Goal: Information Seeking & Learning: Understand process/instructions

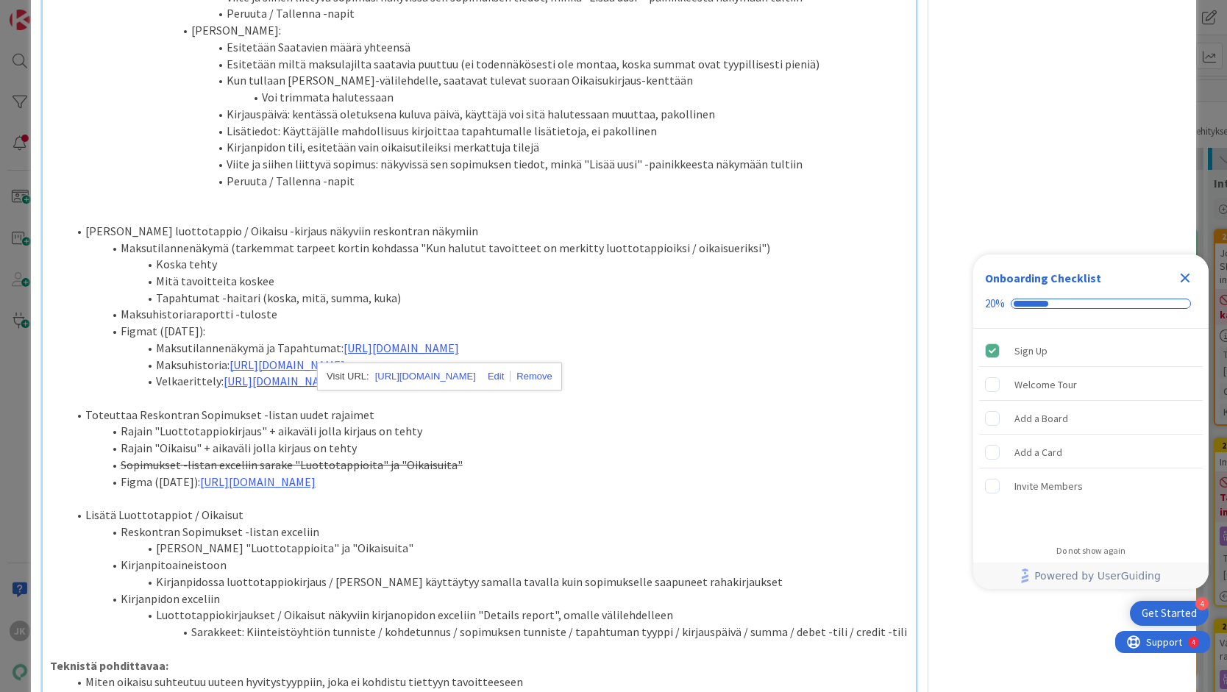
click at [317, 456] on li "Rajain "Oikaisu" + aikaväli jolla kirjaus on tehty" at bounding box center [488, 448] width 841 height 17
click at [415, 340] on link "[URL][DOMAIN_NAME]" at bounding box center [400, 347] width 115 height 15
click at [430, 378] on link "[URL][DOMAIN_NAME]" at bounding box center [425, 376] width 101 height 19
click at [340, 351] on li "Maksutilannenäkymä ja Tapahtumat: [URL][DOMAIN_NAME]" at bounding box center [488, 348] width 841 height 17
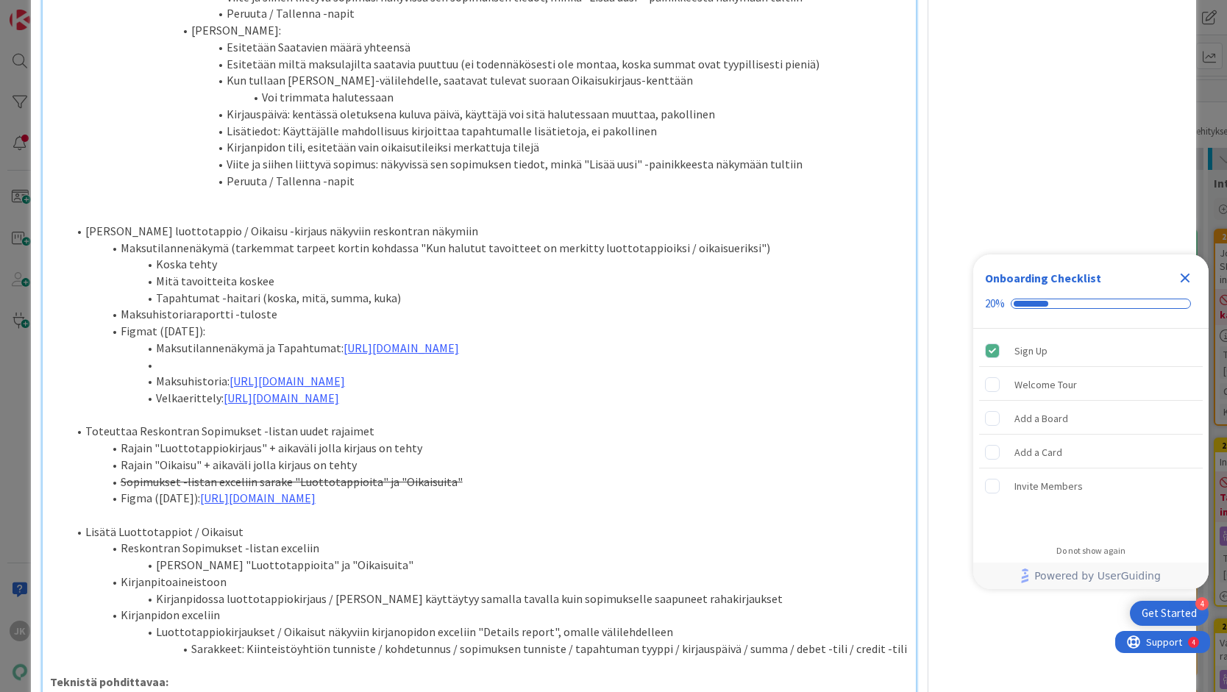
type textarea "x"
click at [286, 366] on link "[URL][DOMAIN_NAME]" at bounding box center [234, 364] width 115 height 15
type textarea "x"
click at [407, 391] on link "[URL][DOMAIN_NAME]" at bounding box center [434, 393] width 101 height 19
click at [270, 463] on li "Rajain "Oikaisu" + aikaväli jolla kirjaus on tehty" at bounding box center [488, 465] width 841 height 17
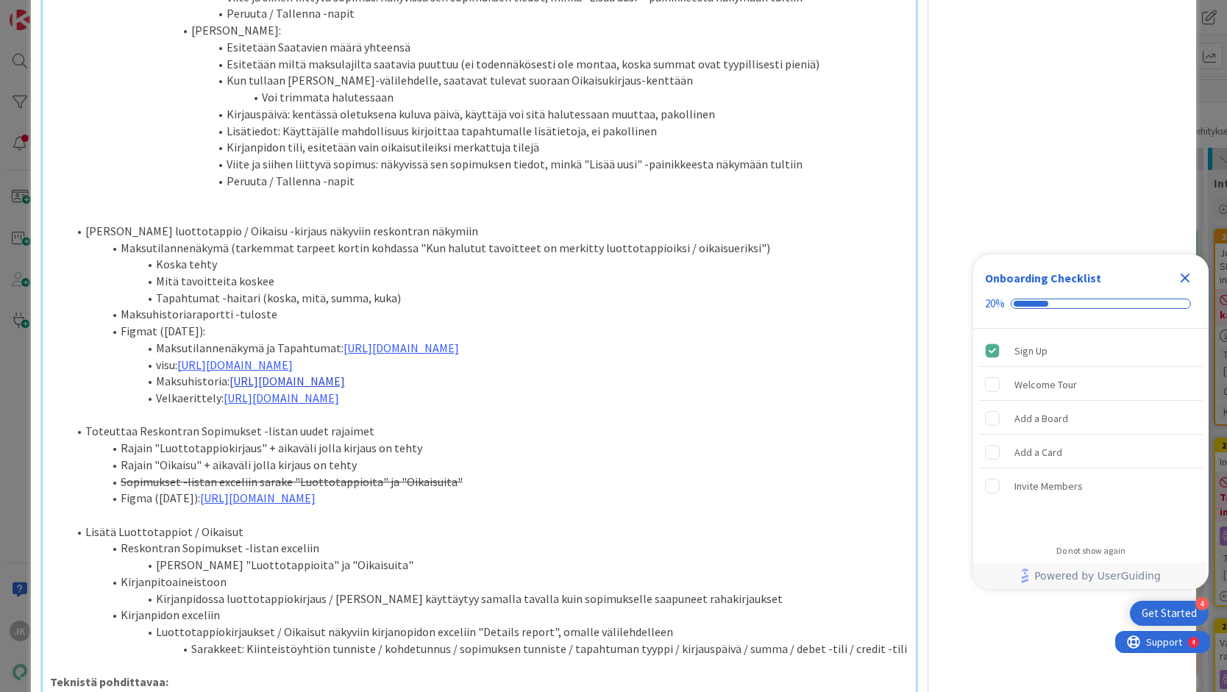
click at [331, 384] on link "[URL][DOMAIN_NAME]" at bounding box center [286, 381] width 115 height 15
click at [478, 401] on link "[URL][DOMAIN_NAME]" at bounding box center [485, 409] width 101 height 19
click at [263, 398] on link "[URL][DOMAIN_NAME]" at bounding box center [281, 397] width 115 height 15
click at [487, 421] on link "[URL][DOMAIN_NAME]" at bounding box center [477, 426] width 101 height 19
click at [315, 497] on link "[URL][DOMAIN_NAME]" at bounding box center [257, 497] width 115 height 15
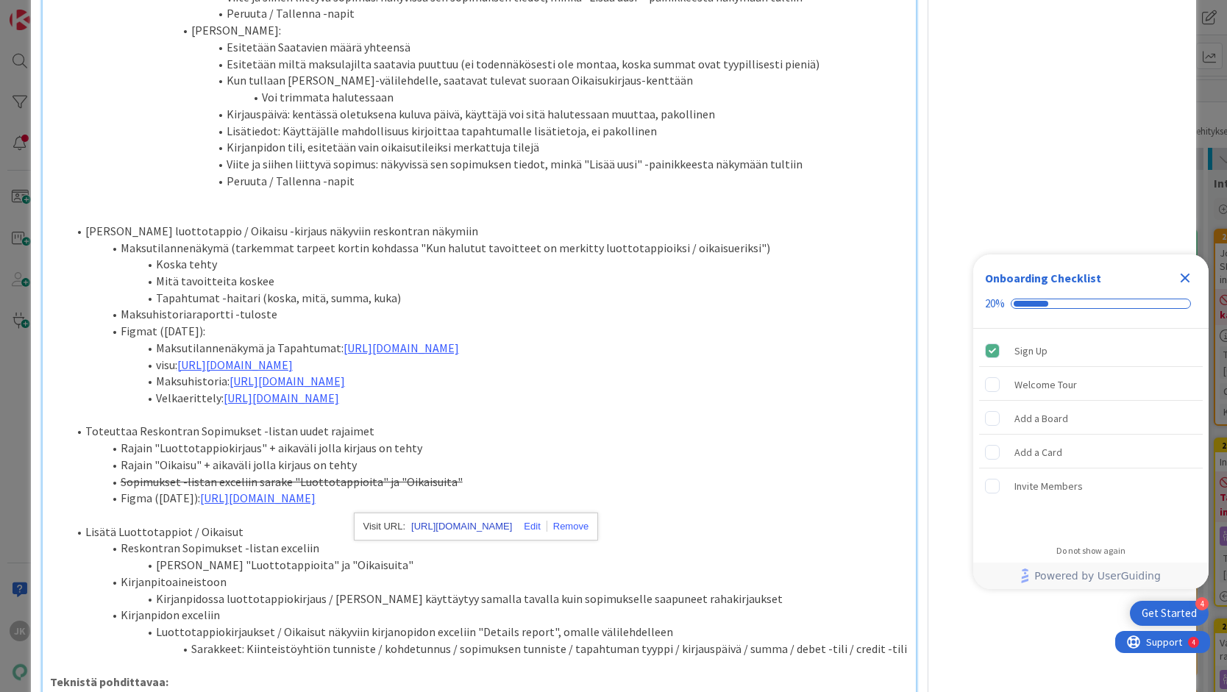
click at [512, 523] on link "[URL][DOMAIN_NAME]" at bounding box center [461, 526] width 101 height 19
